Goal: Check status: Check status

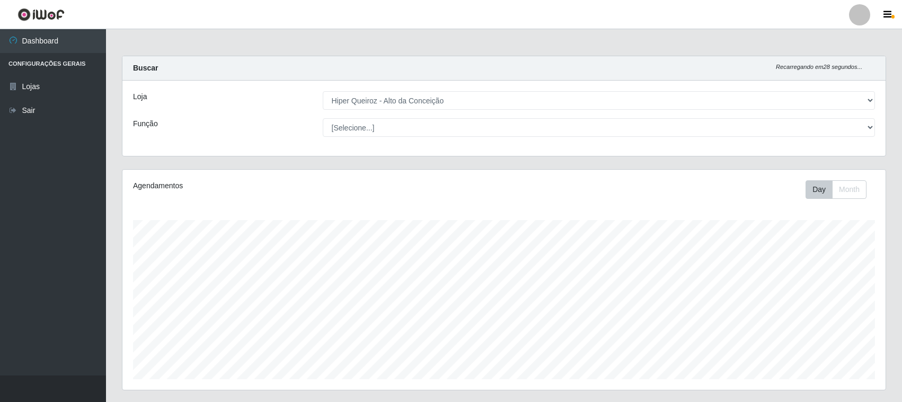
select select "515"
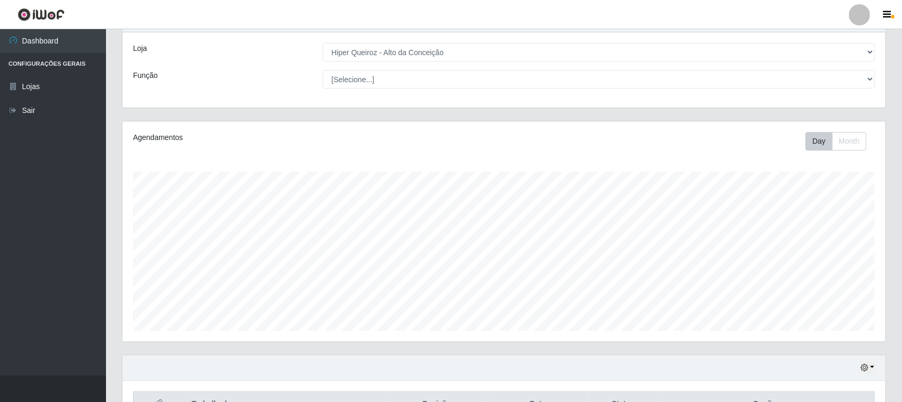
scroll to position [162, 0]
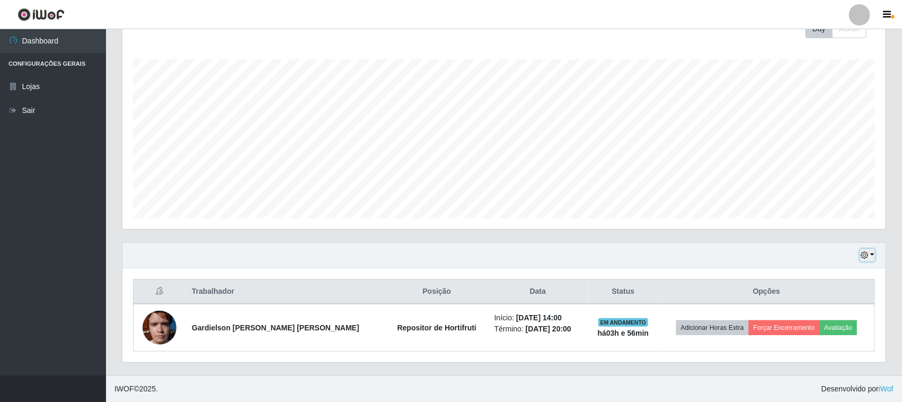
click at [871, 258] on button "button" at bounding box center [867, 255] width 15 height 12
click at [825, 196] on button "3 dias" at bounding box center [832, 193] width 84 height 22
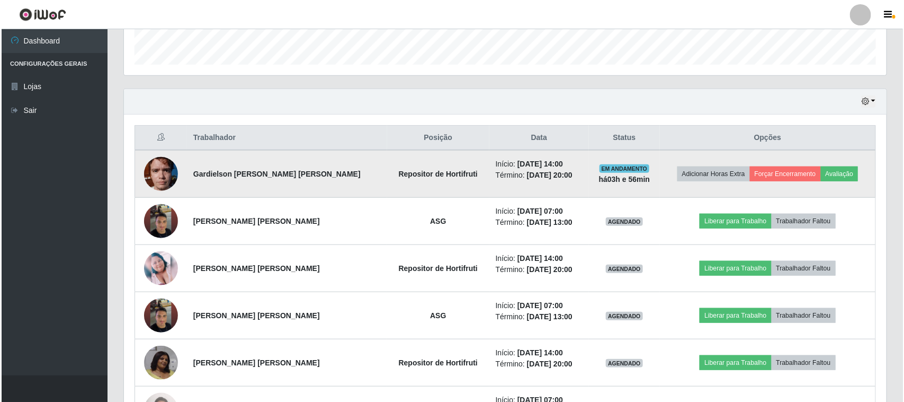
scroll to position [445, 0]
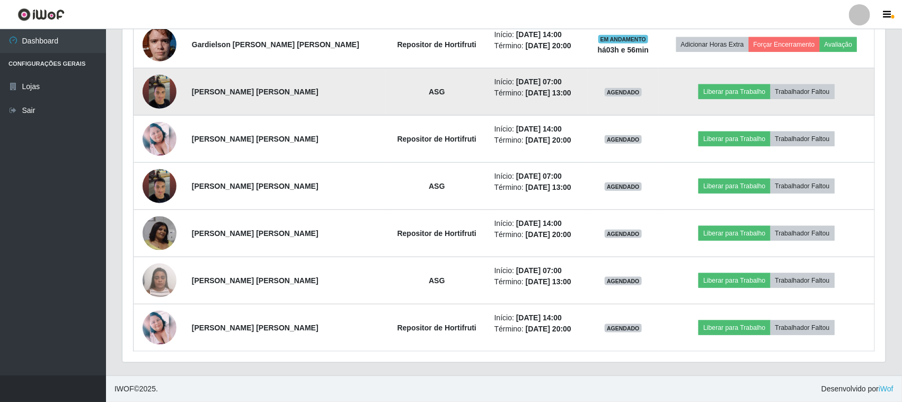
click at [155, 92] on img at bounding box center [160, 91] width 34 height 60
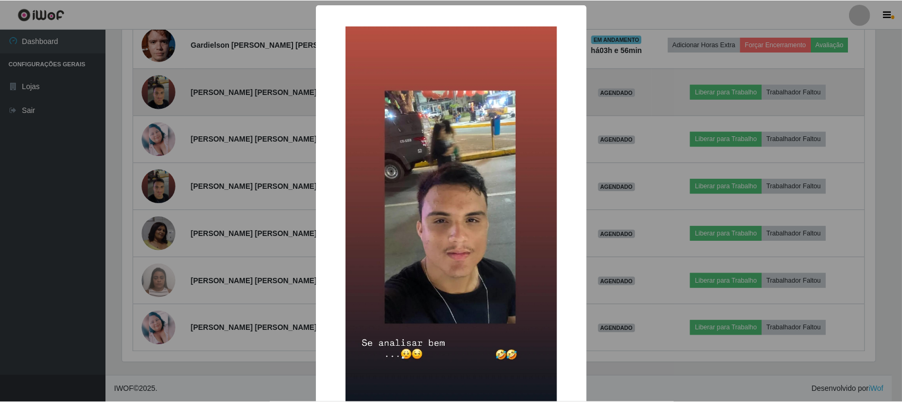
scroll to position [220, 756]
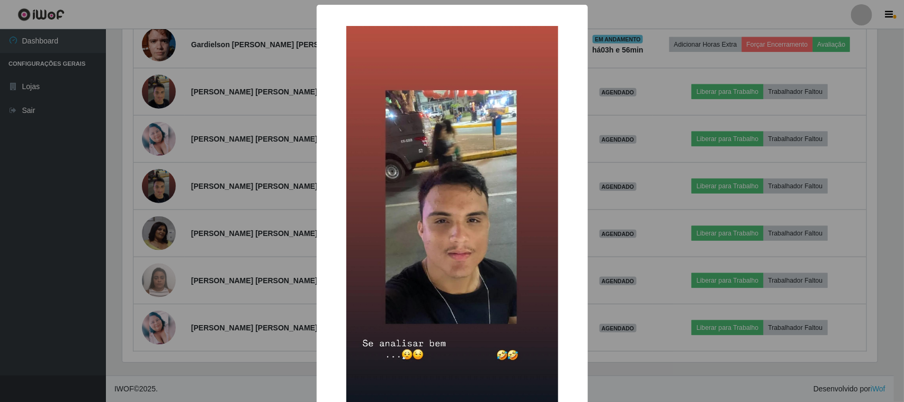
click at [218, 172] on div "× OK Cancel" at bounding box center [452, 201] width 904 height 402
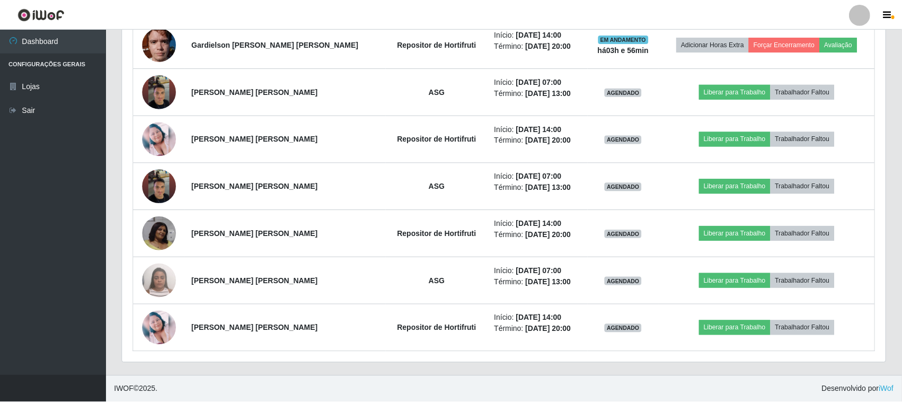
scroll to position [220, 763]
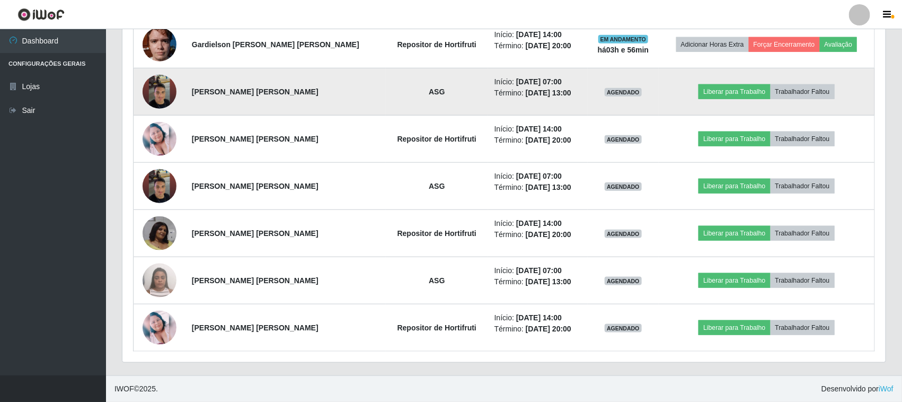
click at [163, 85] on img at bounding box center [160, 91] width 34 height 60
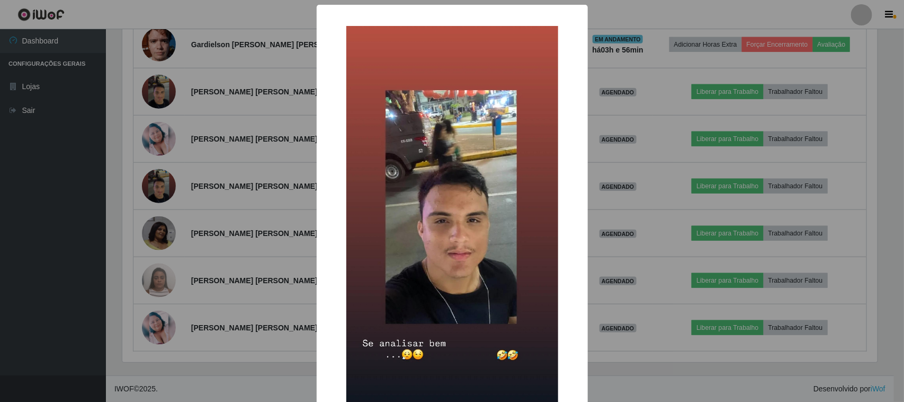
click at [258, 144] on div "× OK Cancel" at bounding box center [452, 201] width 904 height 402
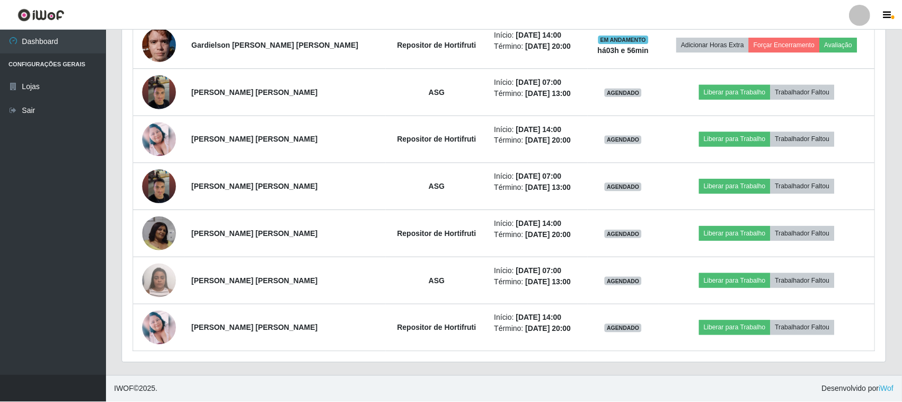
scroll to position [220, 763]
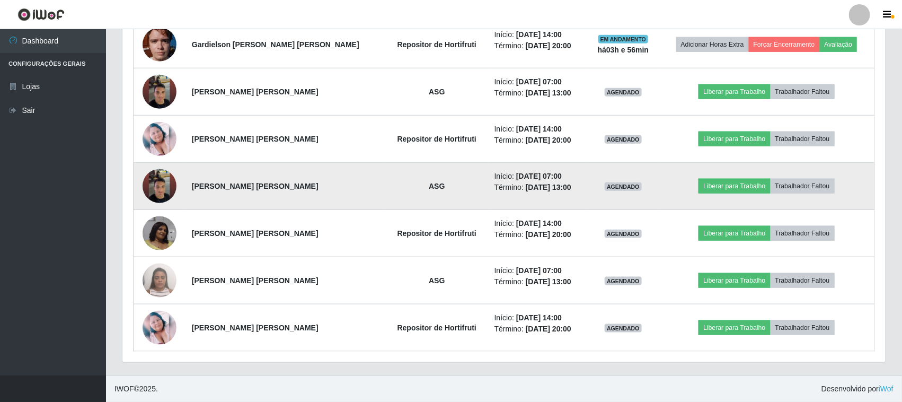
click at [165, 181] on img at bounding box center [160, 186] width 34 height 60
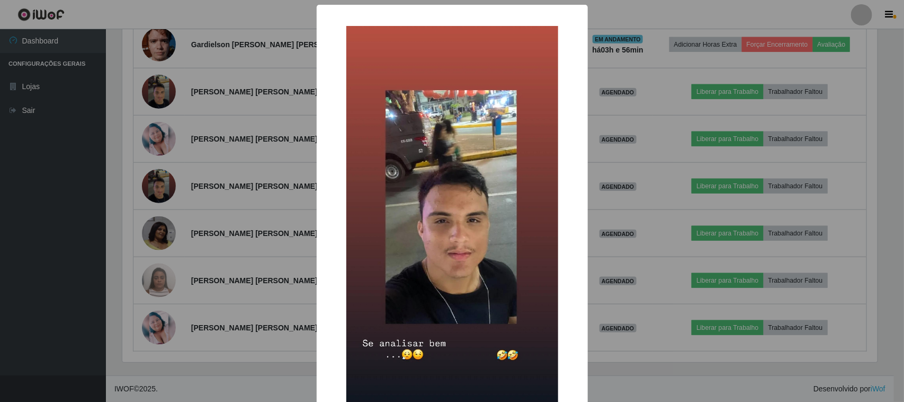
click at [274, 176] on div "× OK Cancel" at bounding box center [452, 201] width 904 height 402
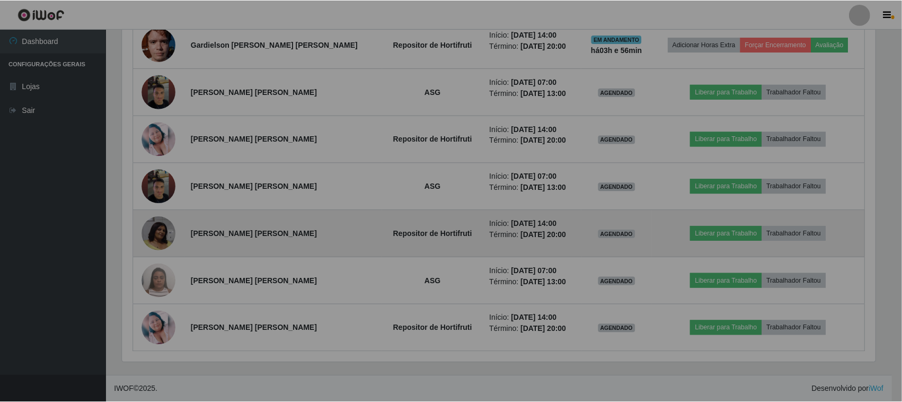
scroll to position [220, 763]
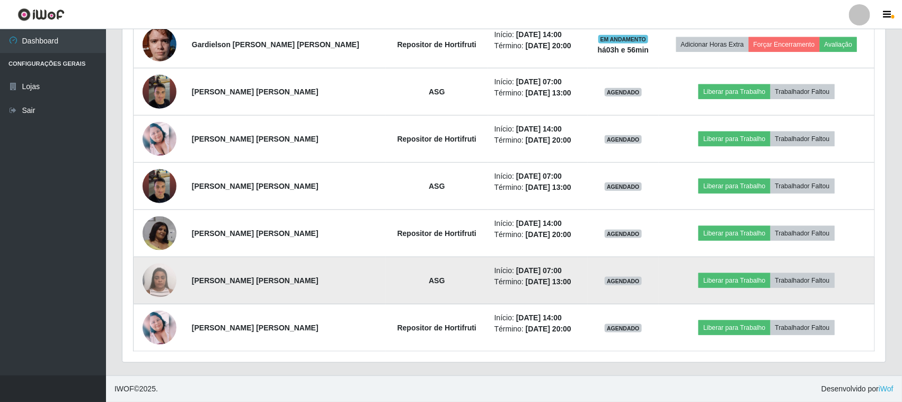
click at [153, 285] on img at bounding box center [160, 280] width 34 height 45
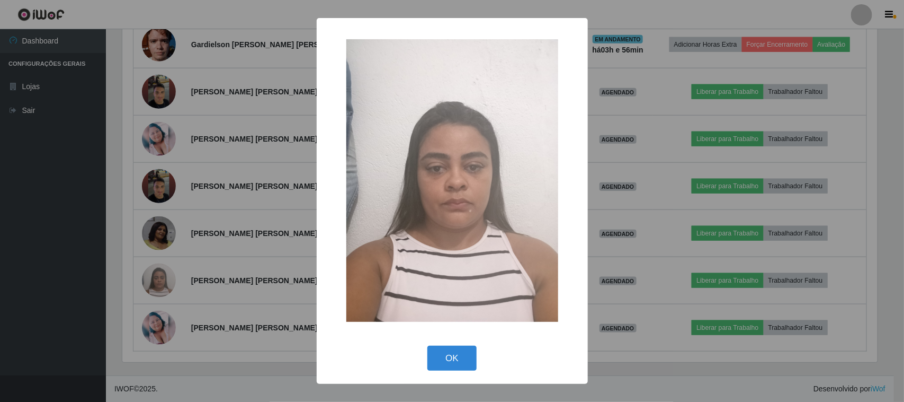
click at [226, 208] on div "× OK Cancel" at bounding box center [452, 201] width 904 height 402
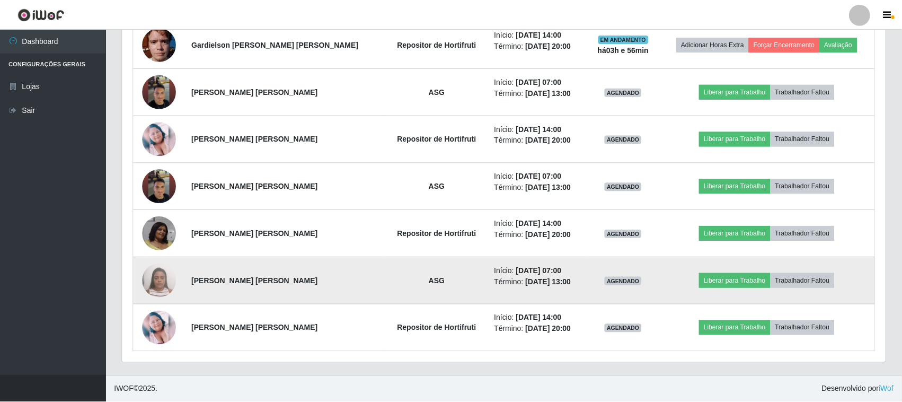
scroll to position [220, 763]
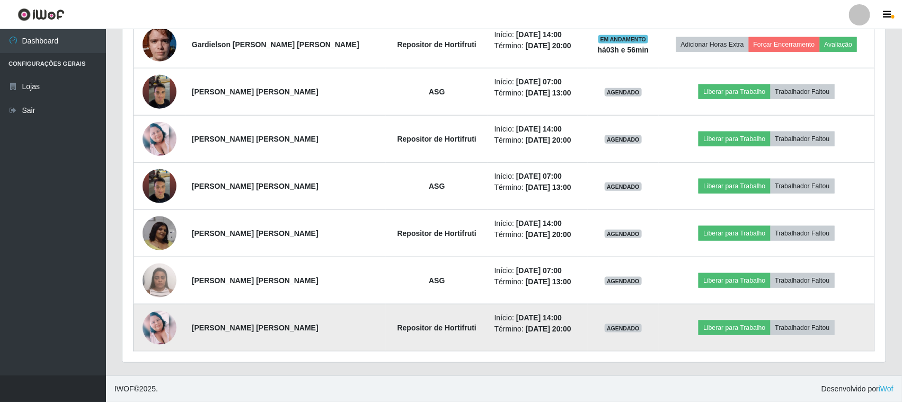
click at [159, 329] on img at bounding box center [160, 327] width 34 height 34
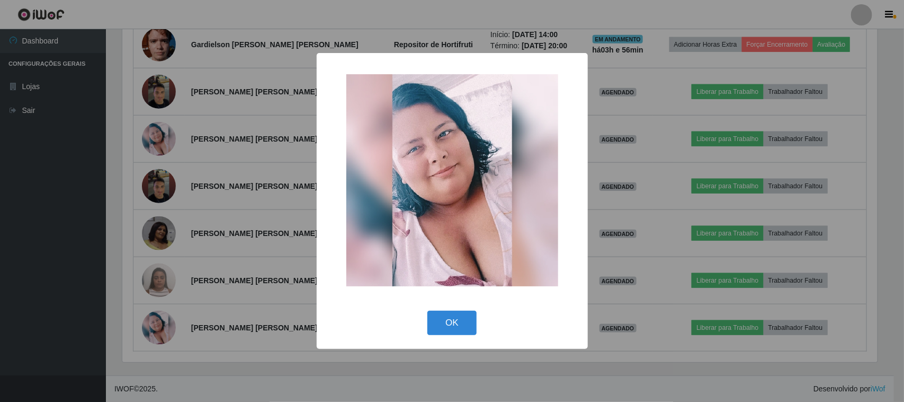
click at [228, 255] on div "× OK Cancel" at bounding box center [452, 201] width 904 height 402
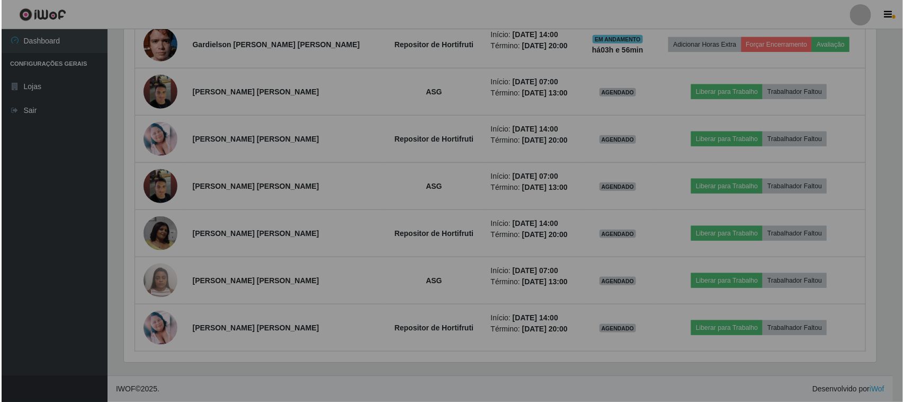
scroll to position [220, 763]
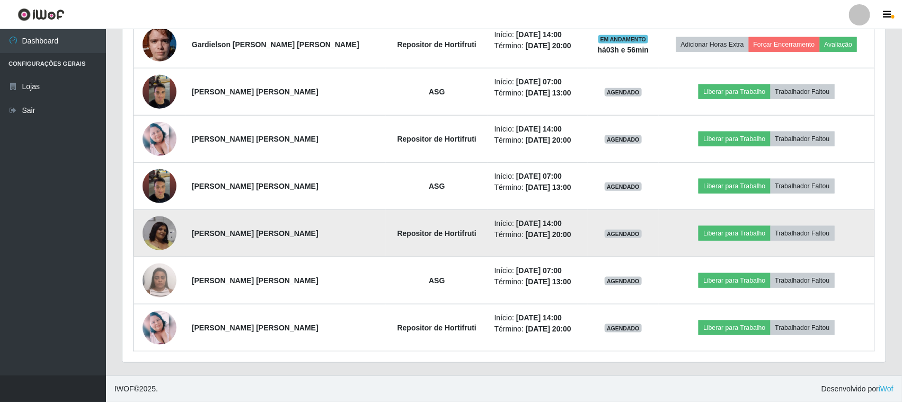
click at [159, 240] on img at bounding box center [160, 233] width 34 height 34
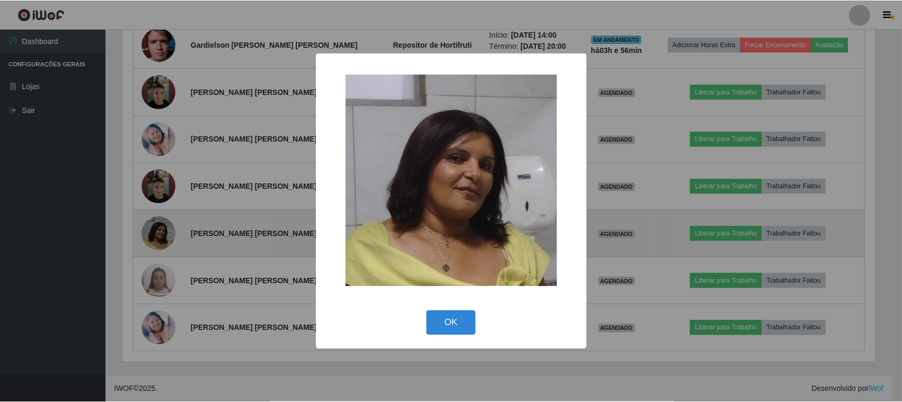
scroll to position [220, 756]
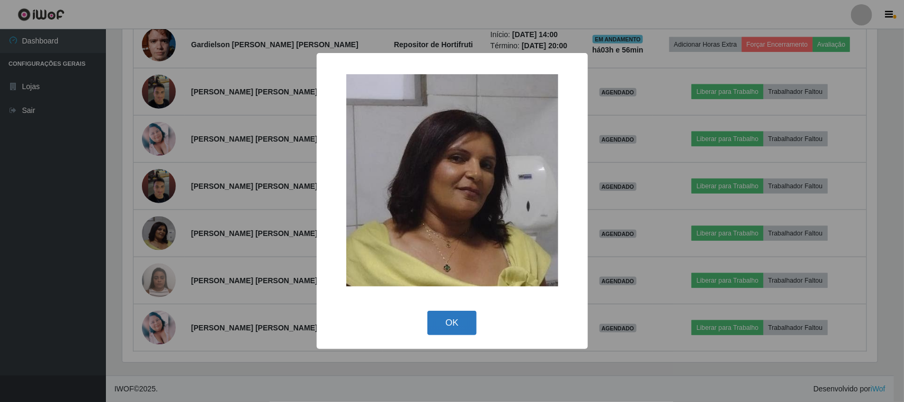
drag, startPoint x: 454, startPoint y: 319, endPoint x: 443, endPoint y: 318, distance: 10.6
click at [453, 319] on button "OK" at bounding box center [452, 322] width 49 height 25
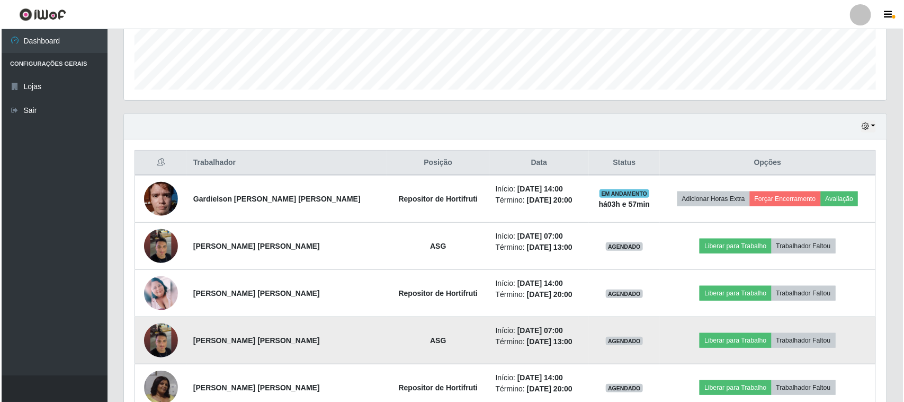
scroll to position [313, 0]
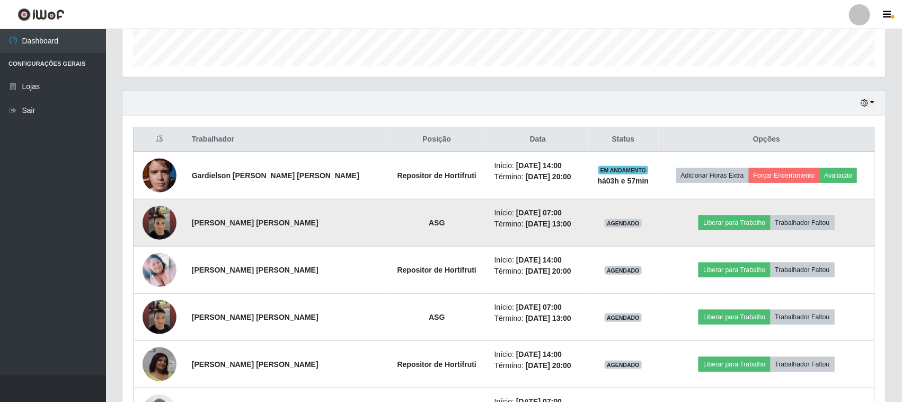
click at [166, 229] on img at bounding box center [160, 222] width 34 height 60
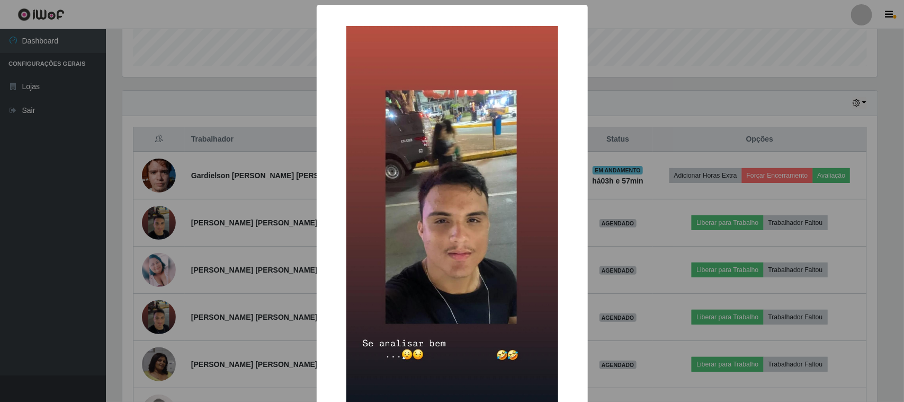
click at [85, 192] on div "× OK Cancel" at bounding box center [452, 201] width 904 height 402
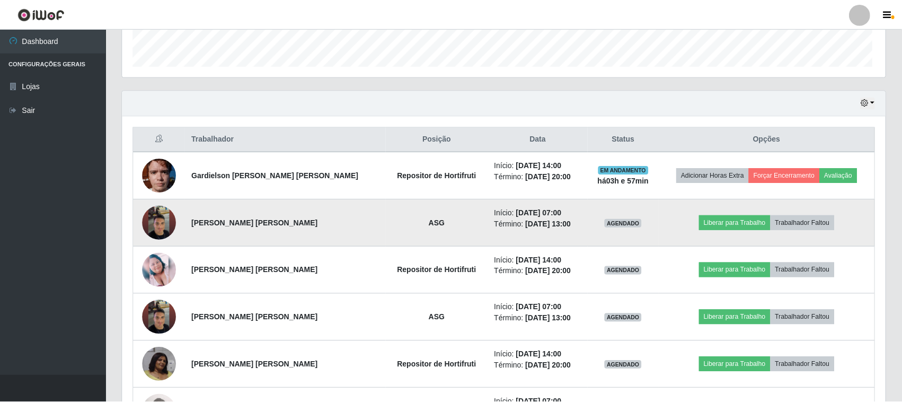
scroll to position [220, 763]
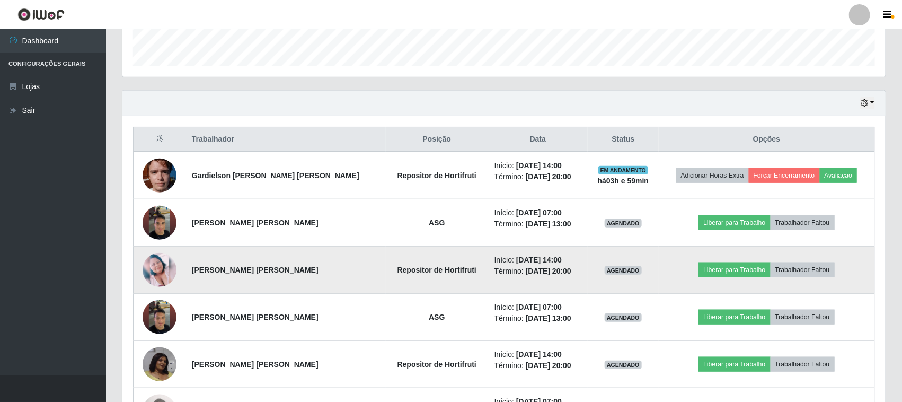
click at [179, 265] on td at bounding box center [160, 269] width 52 height 47
click at [168, 273] on img at bounding box center [160, 270] width 34 height 34
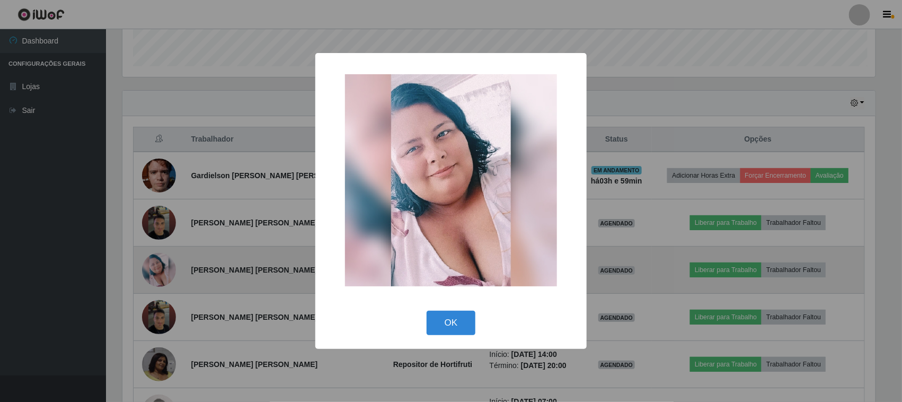
scroll to position [220, 756]
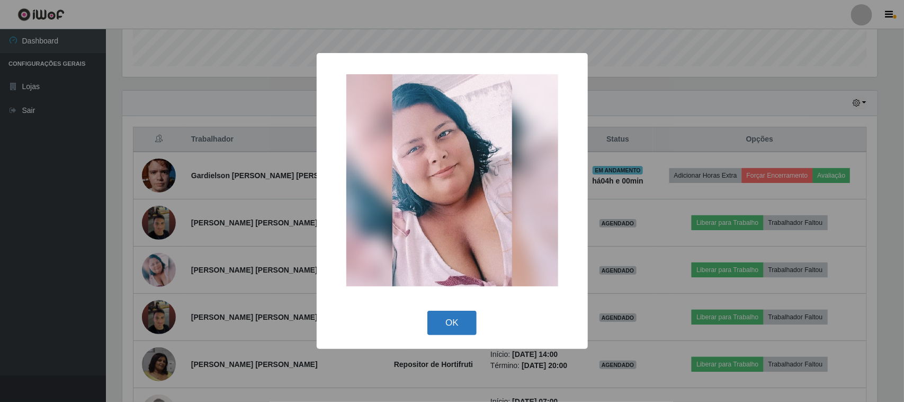
click at [441, 318] on button "OK" at bounding box center [452, 322] width 49 height 25
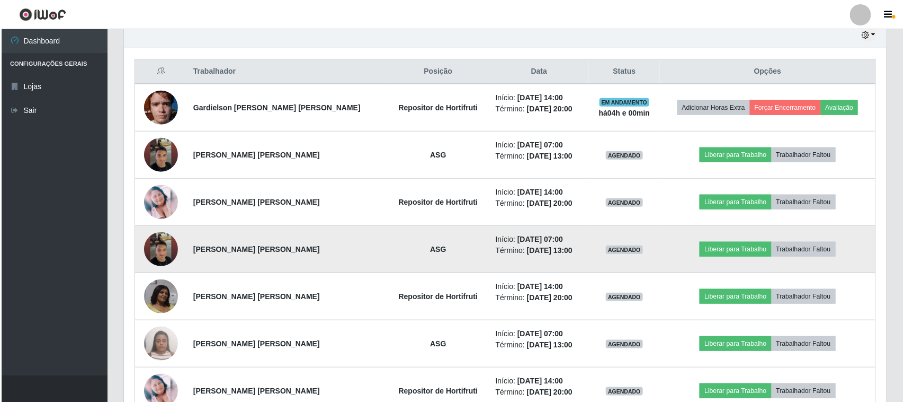
scroll to position [445, 0]
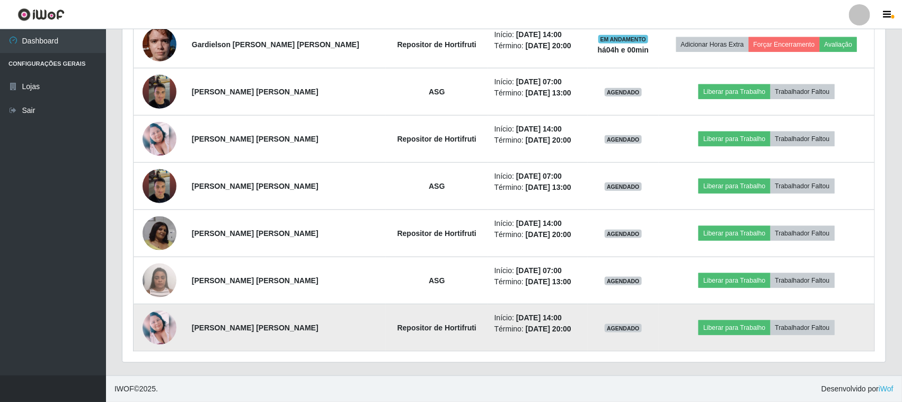
click at [159, 326] on img at bounding box center [160, 327] width 34 height 34
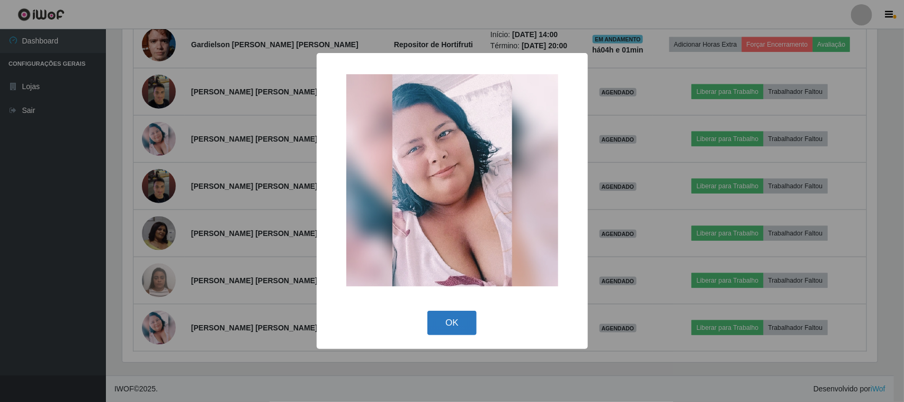
click at [458, 321] on button "OK" at bounding box center [452, 322] width 49 height 25
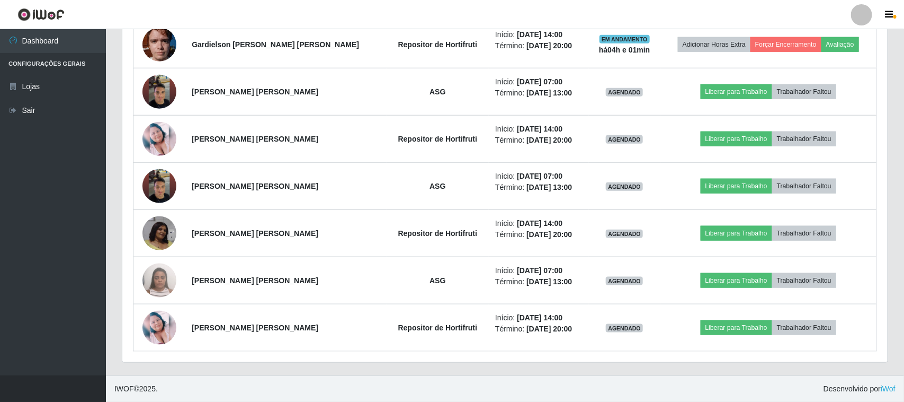
scroll to position [220, 763]
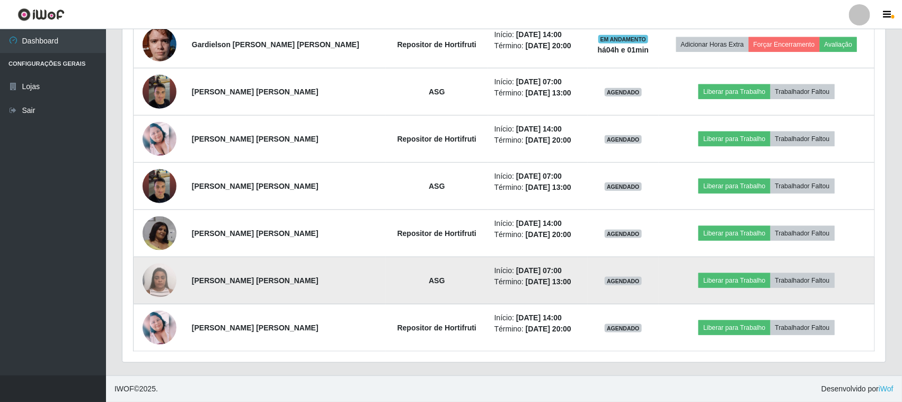
click at [154, 277] on img at bounding box center [160, 280] width 34 height 45
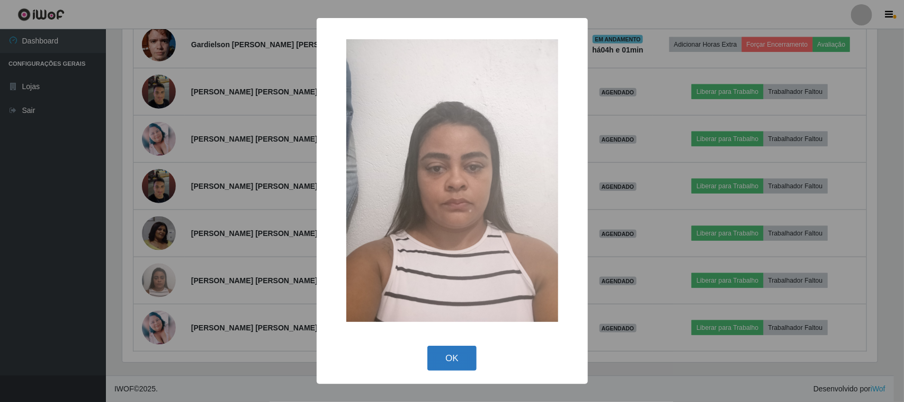
click at [443, 355] on button "OK" at bounding box center [452, 357] width 49 height 25
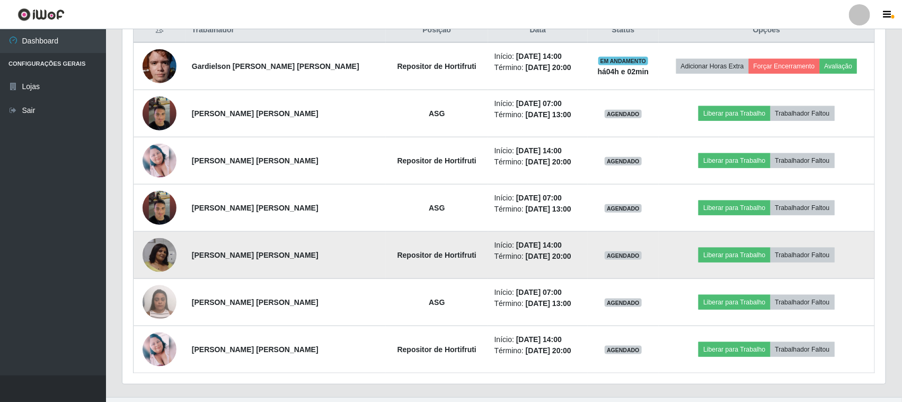
scroll to position [445, 0]
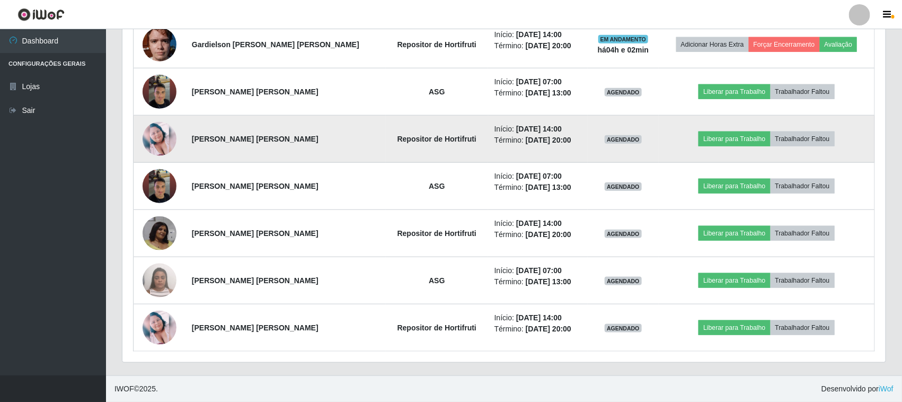
click at [164, 139] on img at bounding box center [160, 139] width 34 height 34
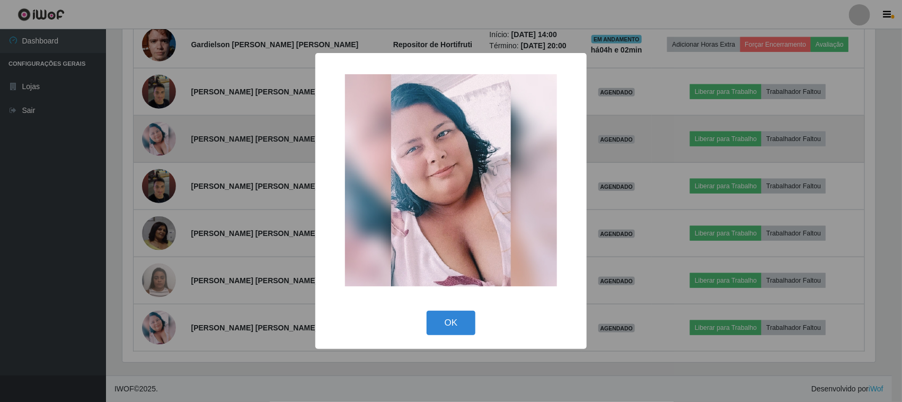
scroll to position [220, 756]
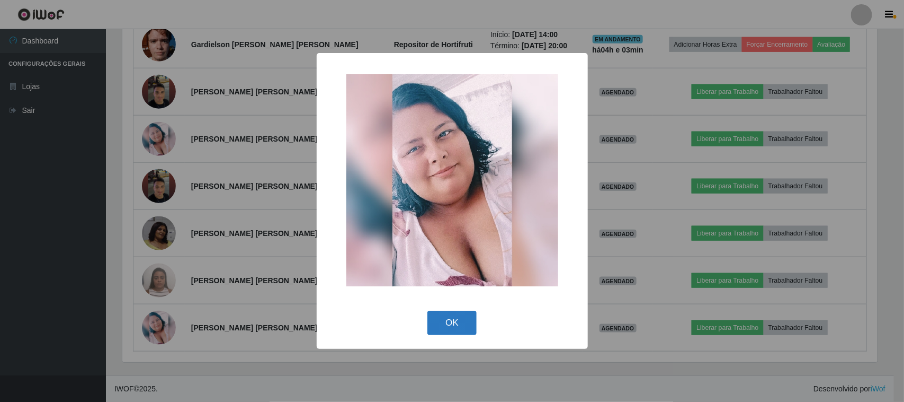
click at [436, 329] on button "OK" at bounding box center [452, 322] width 49 height 25
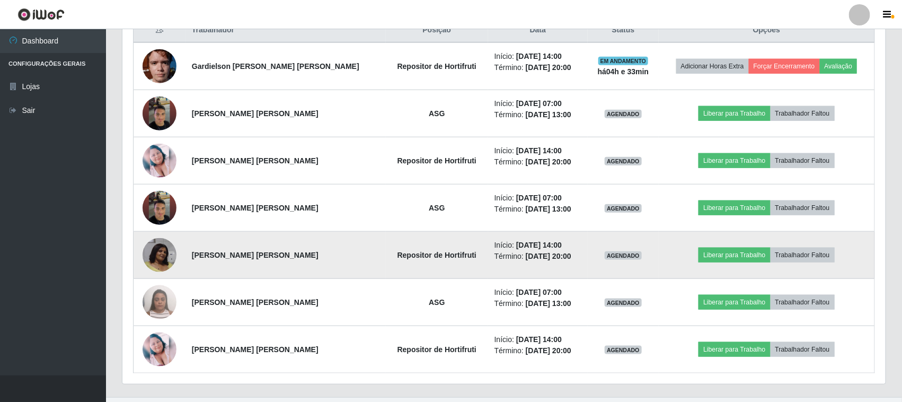
scroll to position [445, 0]
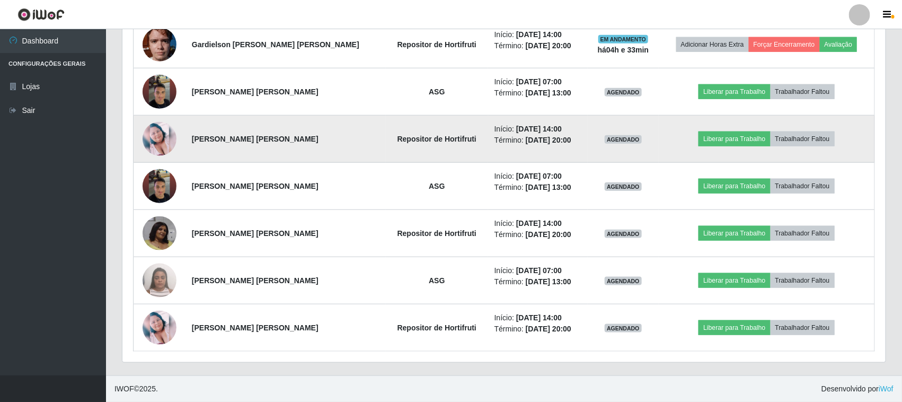
click at [157, 141] on img at bounding box center [160, 139] width 34 height 34
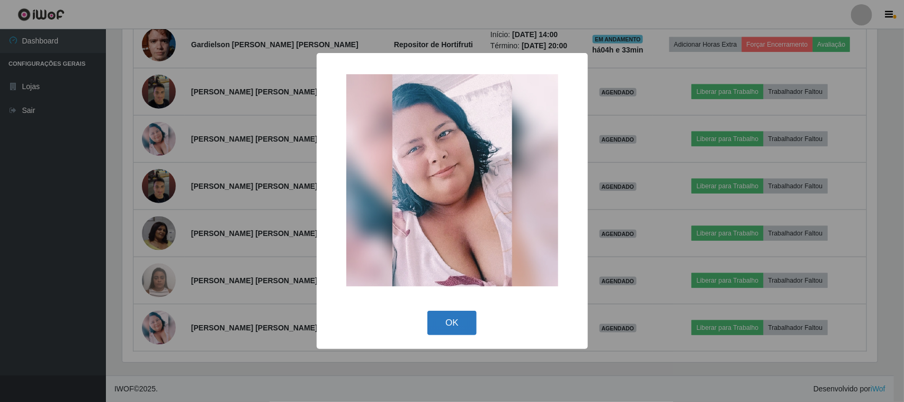
click at [436, 322] on button "OK" at bounding box center [452, 322] width 49 height 25
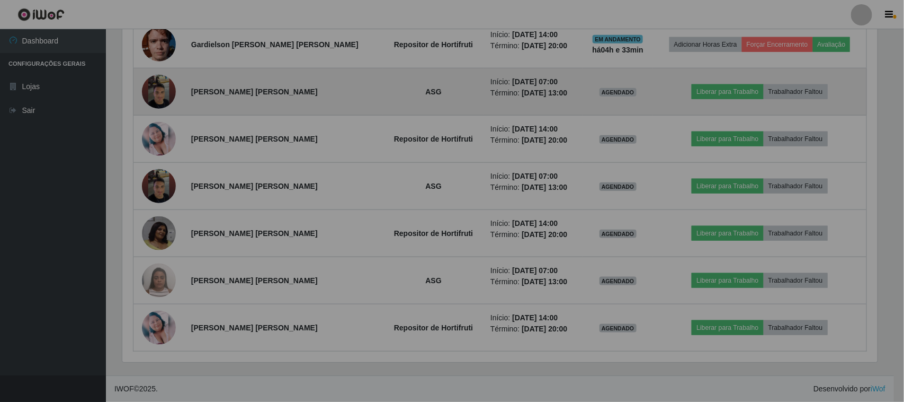
scroll to position [220, 763]
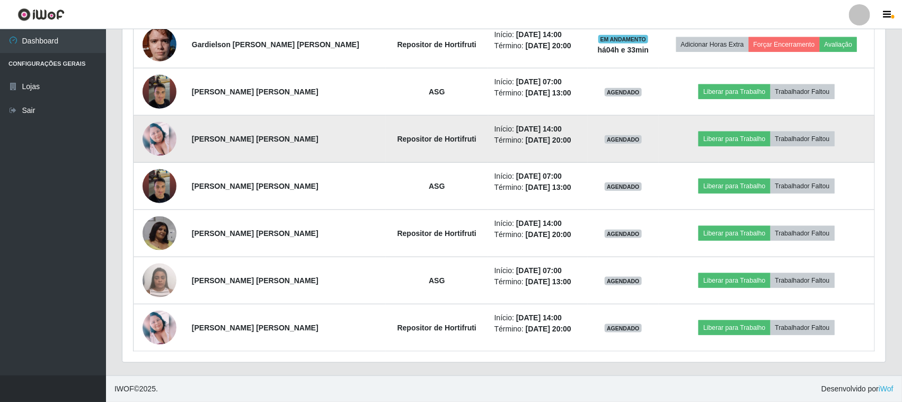
click at [157, 133] on img at bounding box center [160, 139] width 34 height 34
